Goal: Information Seeking & Learning: Learn about a topic

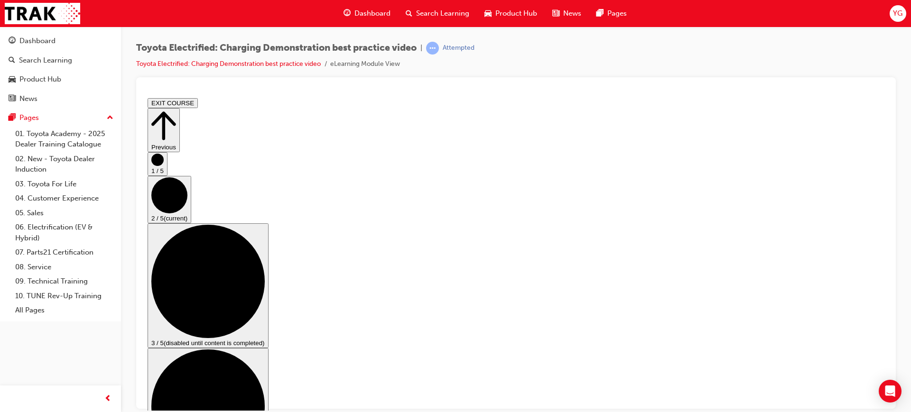
scroll to position [71, 0]
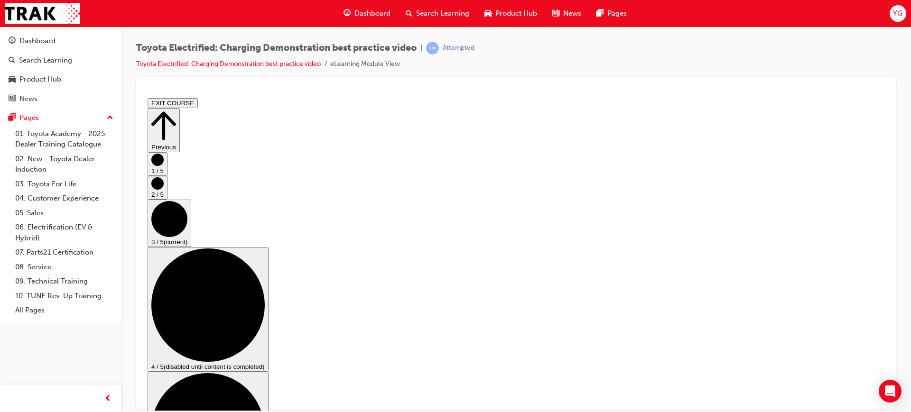
scroll to position [119, 0]
checkbox input "true"
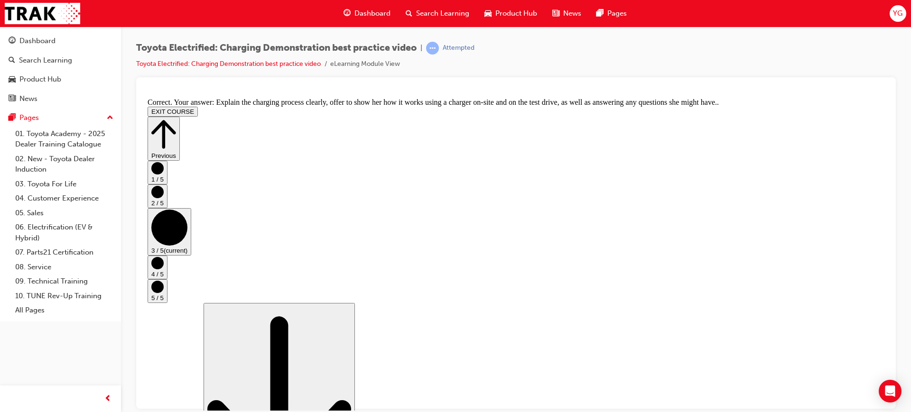
scroll to position [199, 0]
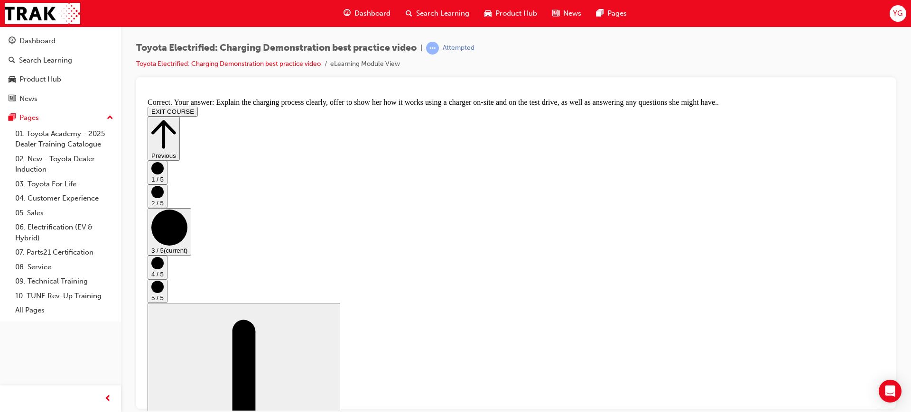
click at [164, 262] on circle "Step controls" at bounding box center [157, 263] width 12 height 12
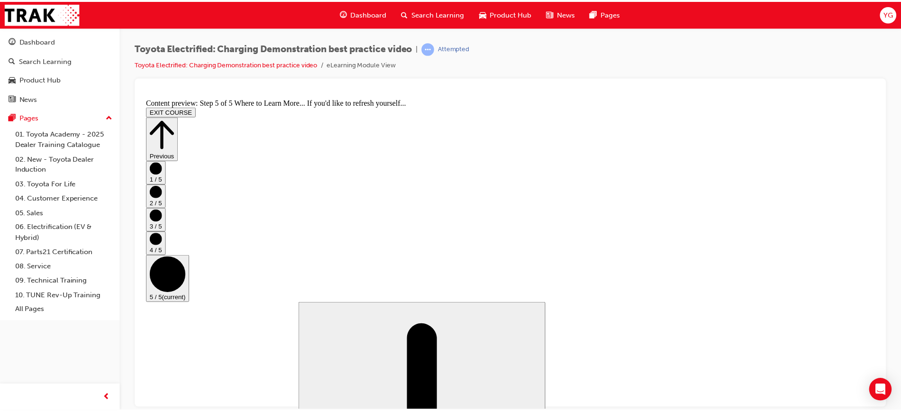
scroll to position [120, 0]
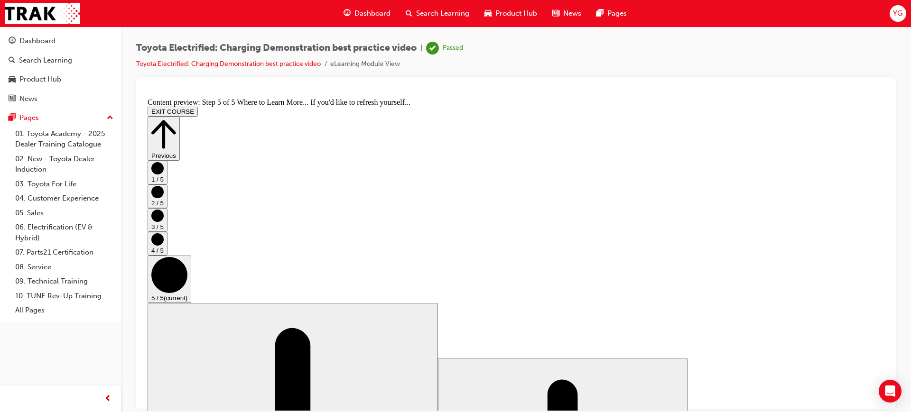
click at [198, 106] on button "EXIT COURSE" at bounding box center [172, 111] width 50 height 10
click at [47, 46] on div "Dashboard" at bounding box center [61, 41] width 104 height 12
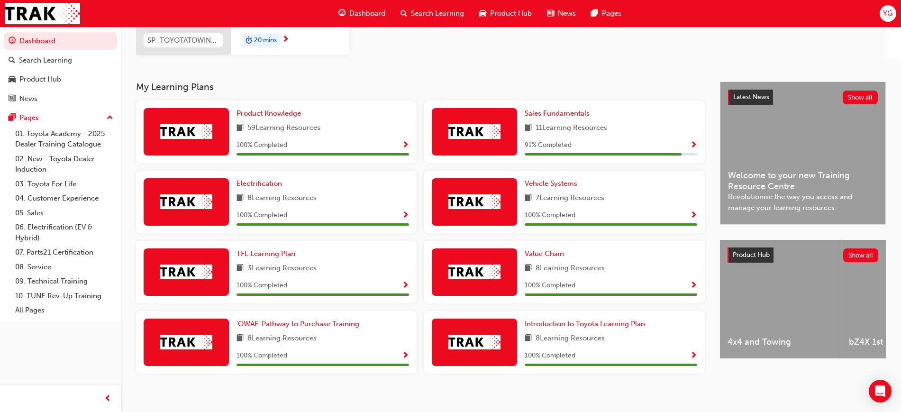
scroll to position [149, 0]
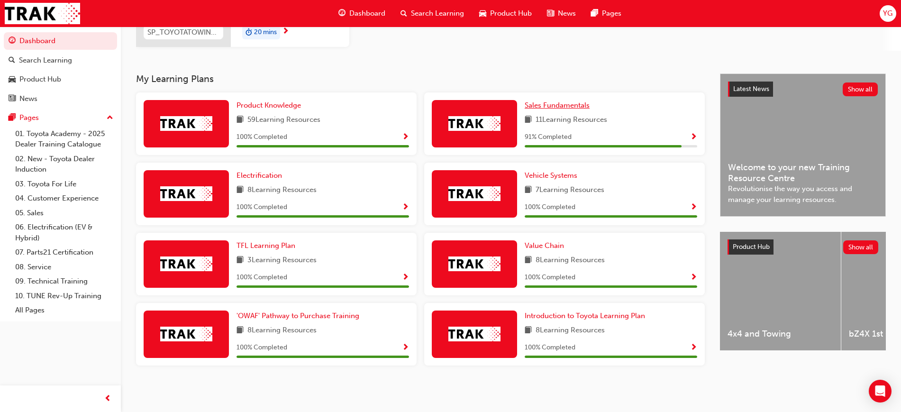
click at [575, 106] on span "Sales Fundamentals" at bounding box center [557, 105] width 65 height 9
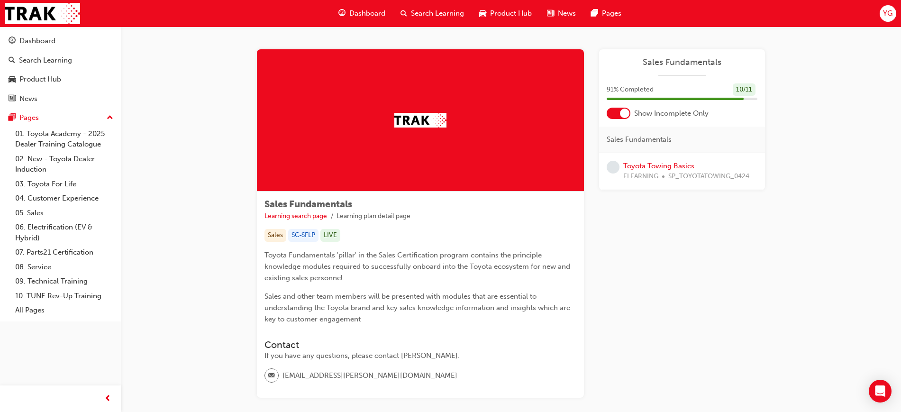
click at [673, 167] on link "Toyota Towing Basics" at bounding box center [659, 166] width 71 height 9
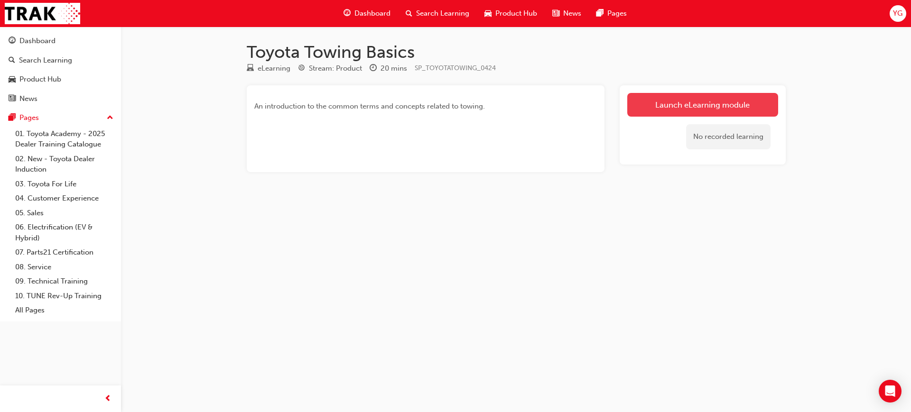
click at [692, 106] on link "Launch eLearning module" at bounding box center [702, 105] width 151 height 24
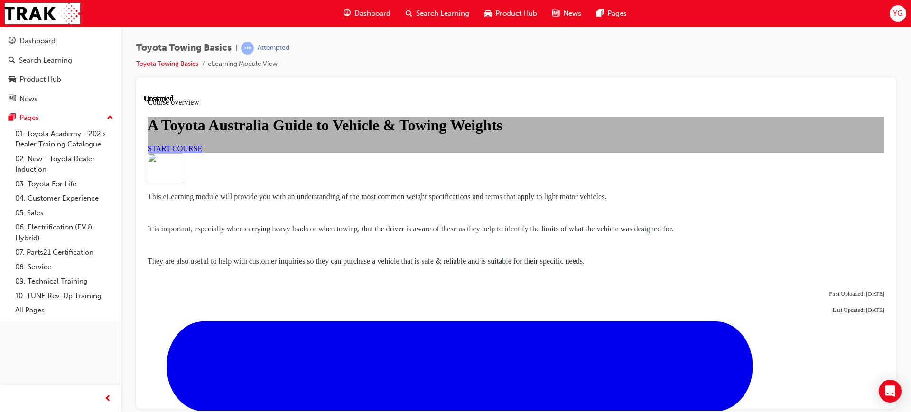
click at [202, 152] on span "START COURSE" at bounding box center [174, 148] width 55 height 8
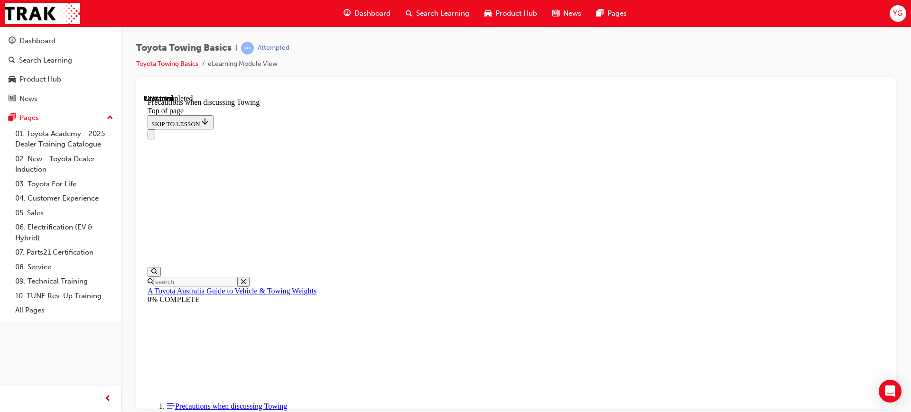
scroll to position [622, 0]
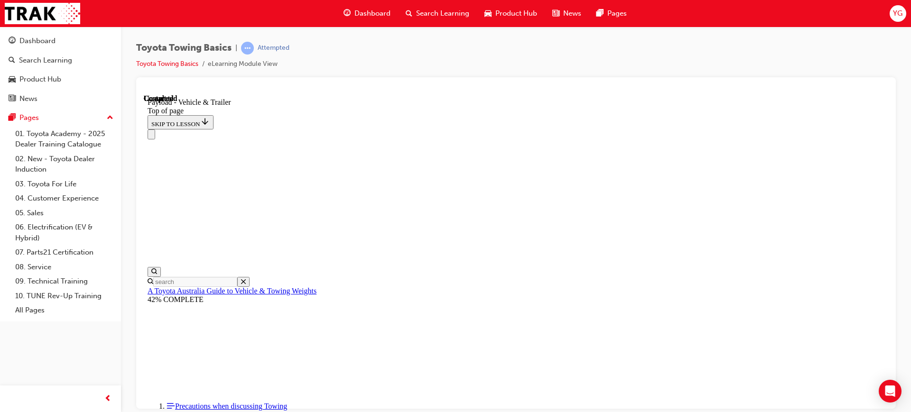
scroll to position [58, 0]
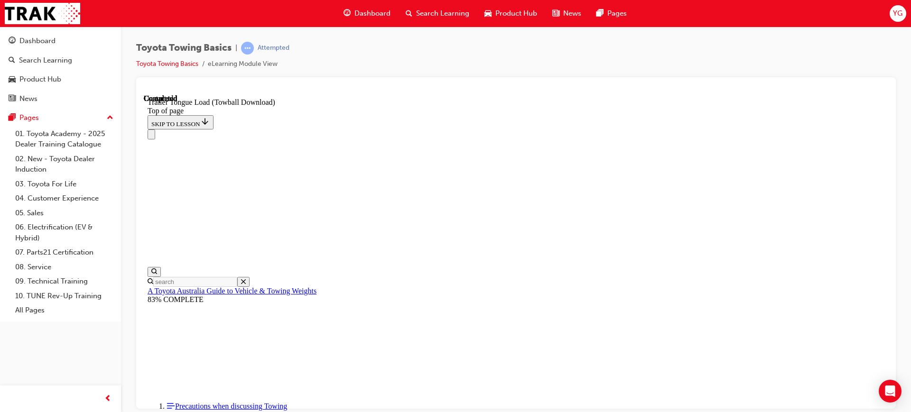
scroll to position [1536, 0]
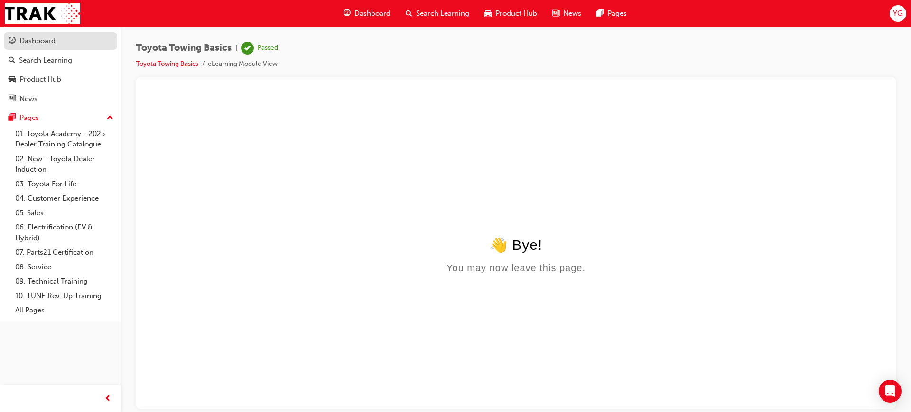
click at [41, 42] on div "Dashboard" at bounding box center [37, 41] width 36 height 11
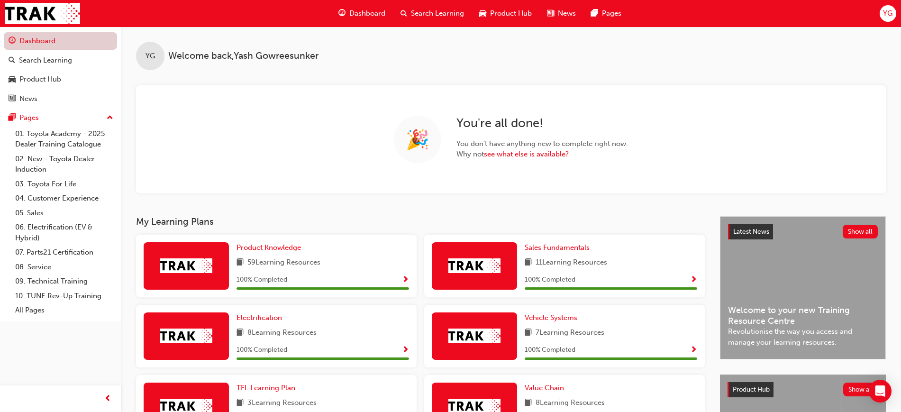
click at [57, 41] on link "Dashboard" at bounding box center [60, 41] width 113 height 18
click at [47, 40] on link "Dashboard" at bounding box center [60, 41] width 113 height 18
